Goal: Transaction & Acquisition: Obtain resource

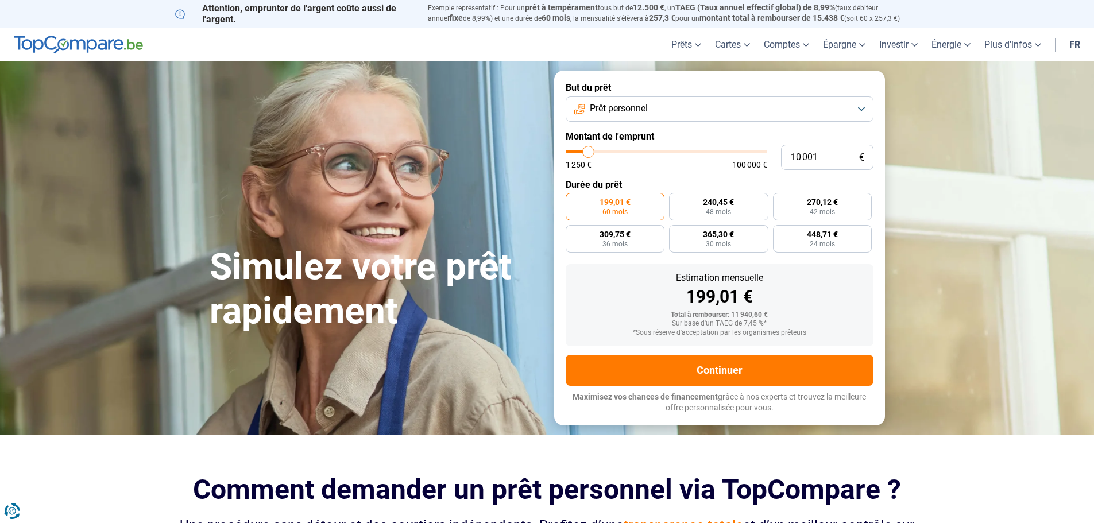
click at [637, 109] on span "Prêt personnel" at bounding box center [619, 108] width 58 height 13
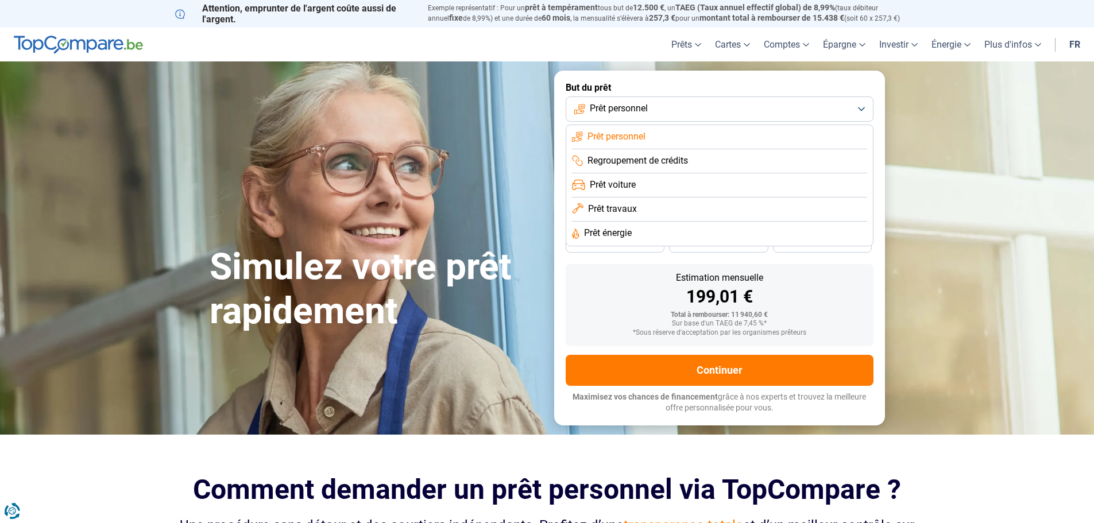
click at [637, 109] on span "Prêt personnel" at bounding box center [619, 108] width 58 height 13
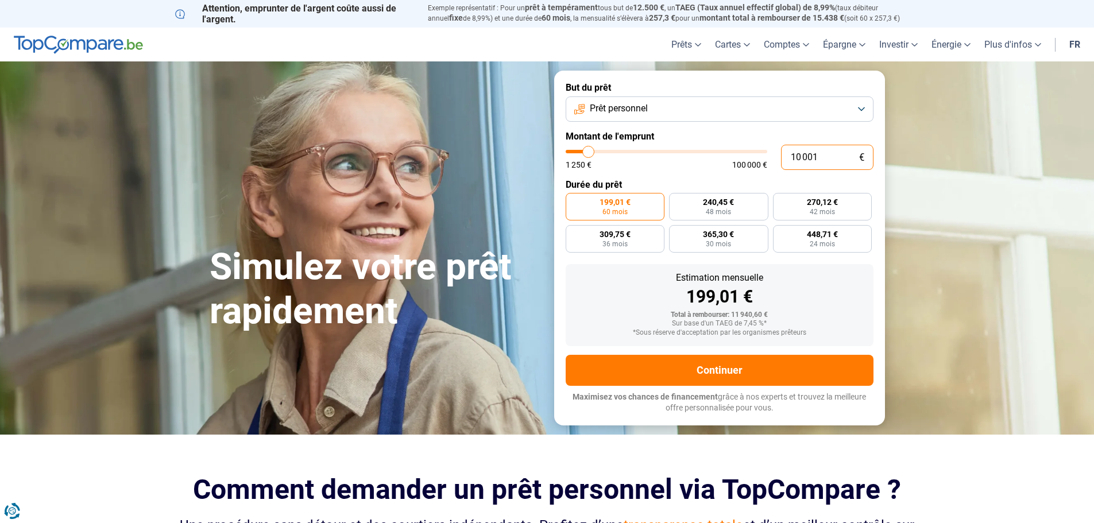
drag, startPoint x: 824, startPoint y: 155, endPoint x: 770, endPoint y: 160, distance: 53.7
click at [770, 160] on div "10 001 € 1 250 € 100 000 €" at bounding box center [720, 157] width 308 height 25
type input "2"
type input "1250"
type input "25"
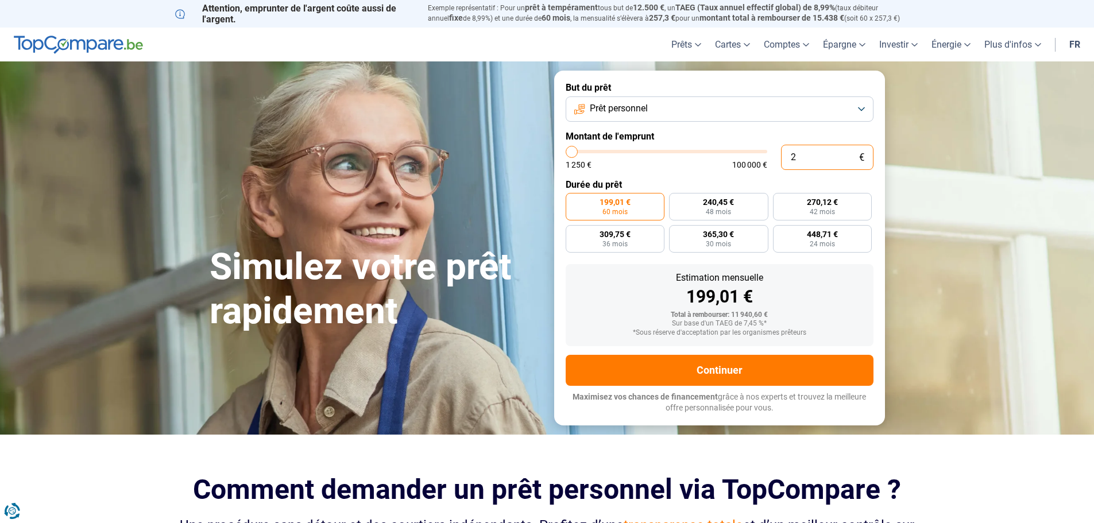
type input "1250"
type input "250"
type input "1250"
type input "2 500"
type input "2500"
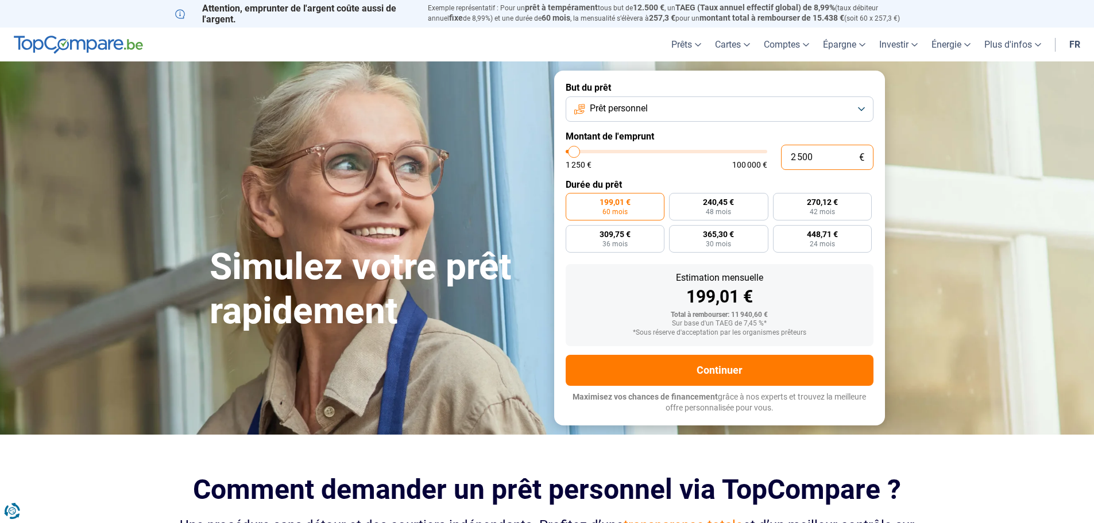
type input "25 000"
type input "25000"
radio input "false"
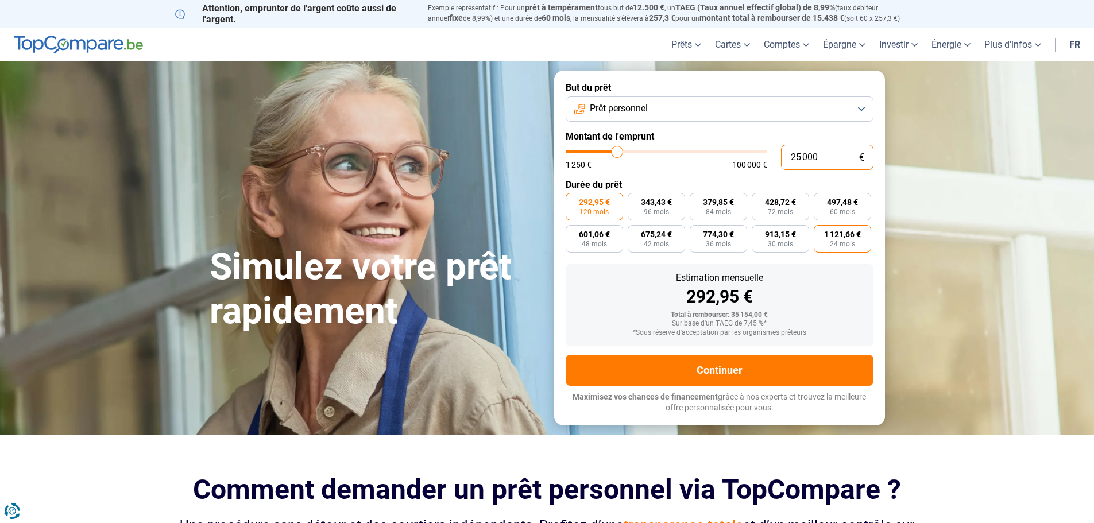
type input "25 000"
click at [842, 242] on span "24 mois" at bounding box center [842, 244] width 25 height 7
click at [822, 233] on input "1 121,66 € 24 mois" at bounding box center [817, 228] width 7 height 7
radio input "true"
